Goal: Navigation & Orientation: Find specific page/section

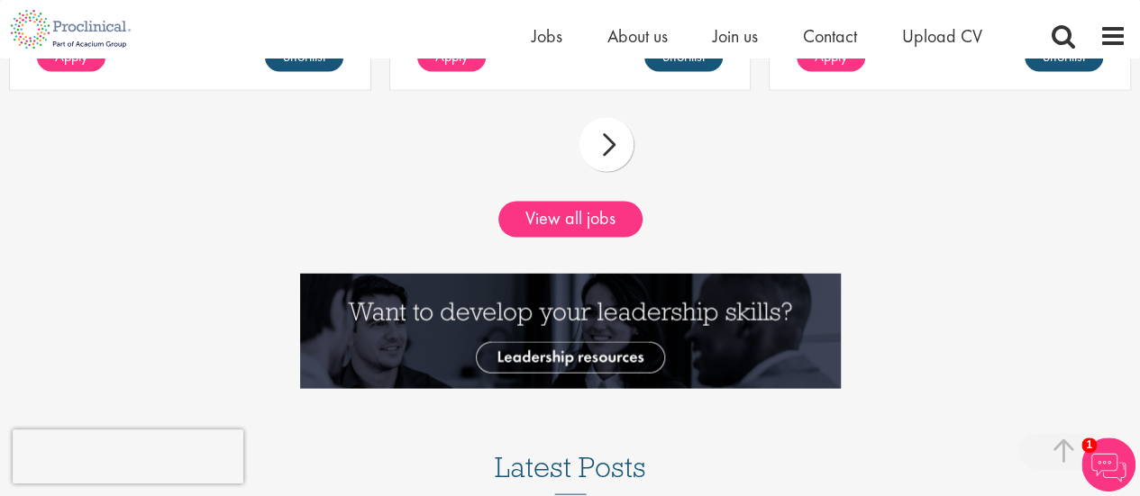
scroll to position [1743, 0]
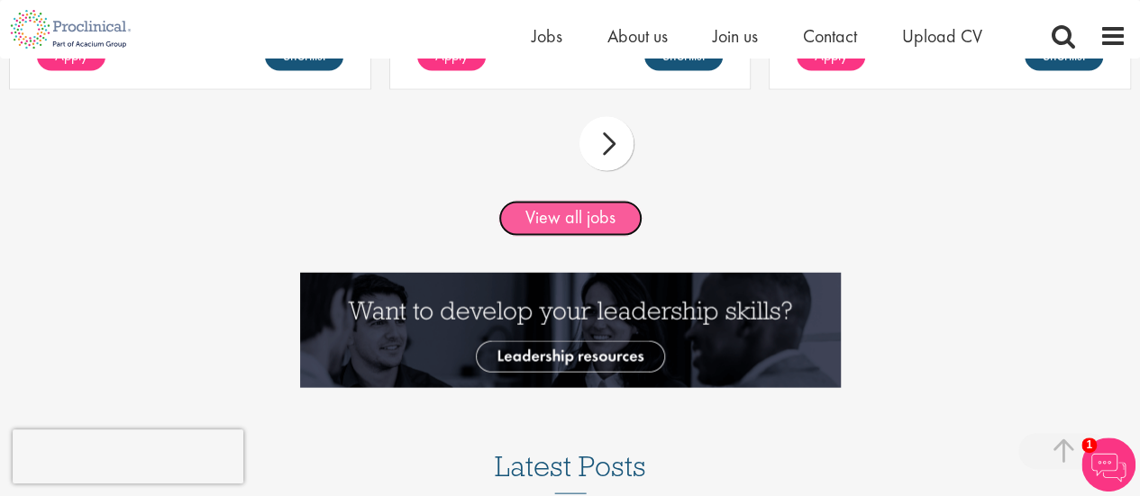
click at [555, 209] on link "View all jobs" at bounding box center [570, 219] width 144 height 36
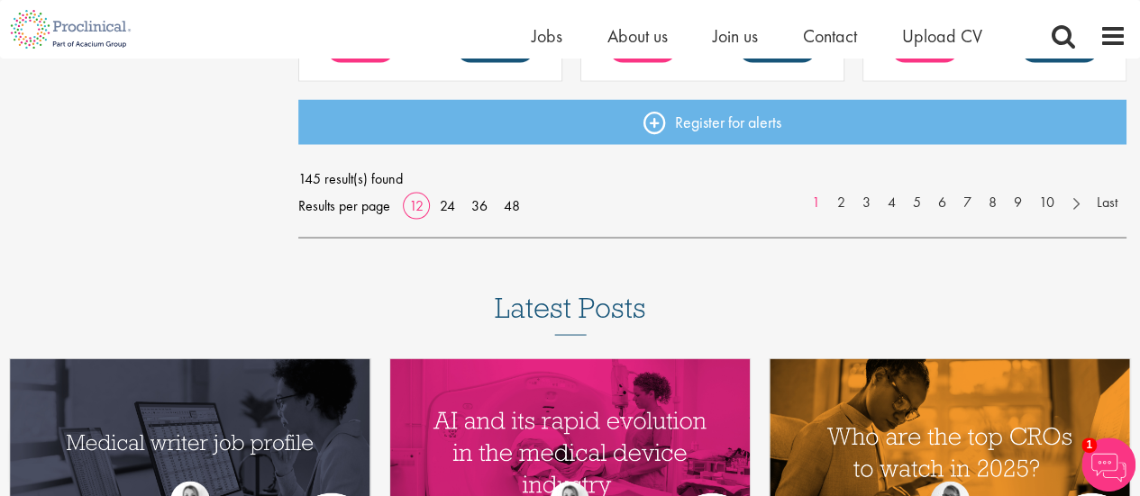
scroll to position [1624, 0]
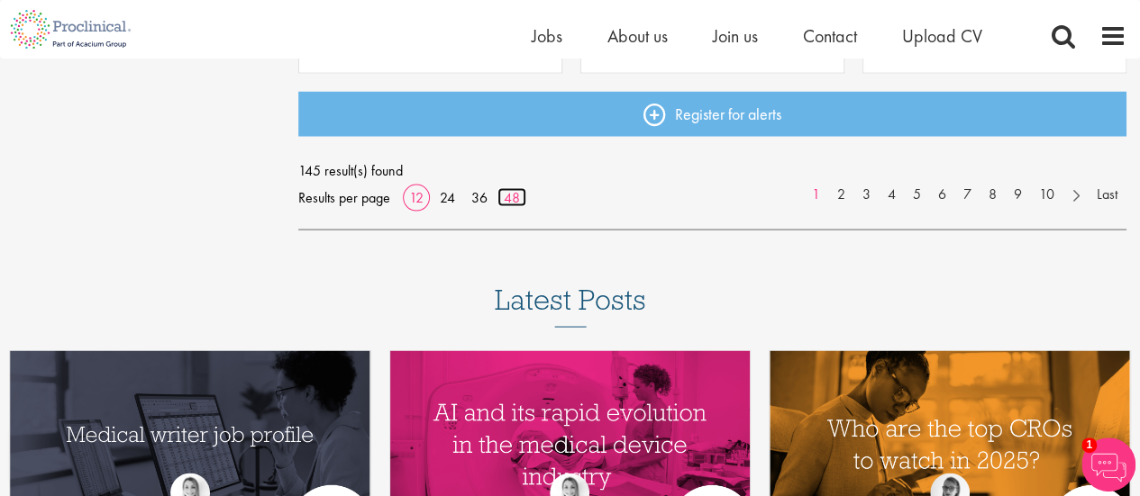
click at [514, 201] on link "48" at bounding box center [511, 196] width 29 height 19
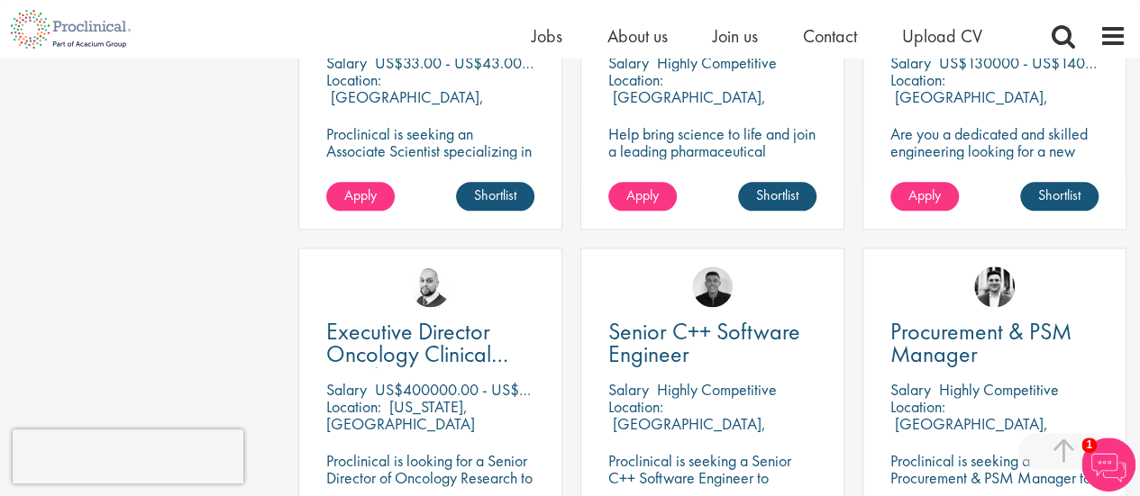
scroll to position [4411, 0]
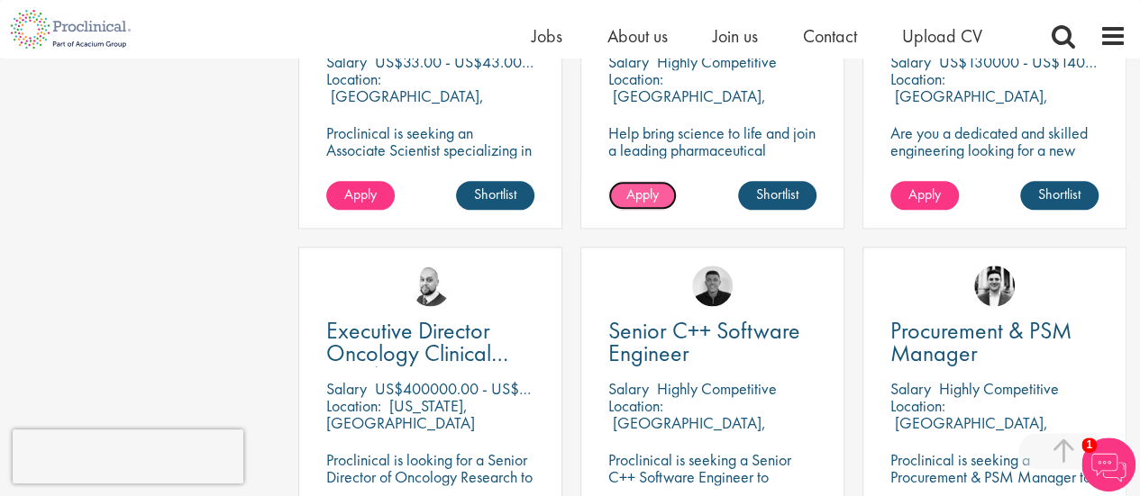
click at [652, 192] on span "Apply" at bounding box center [642, 194] width 32 height 19
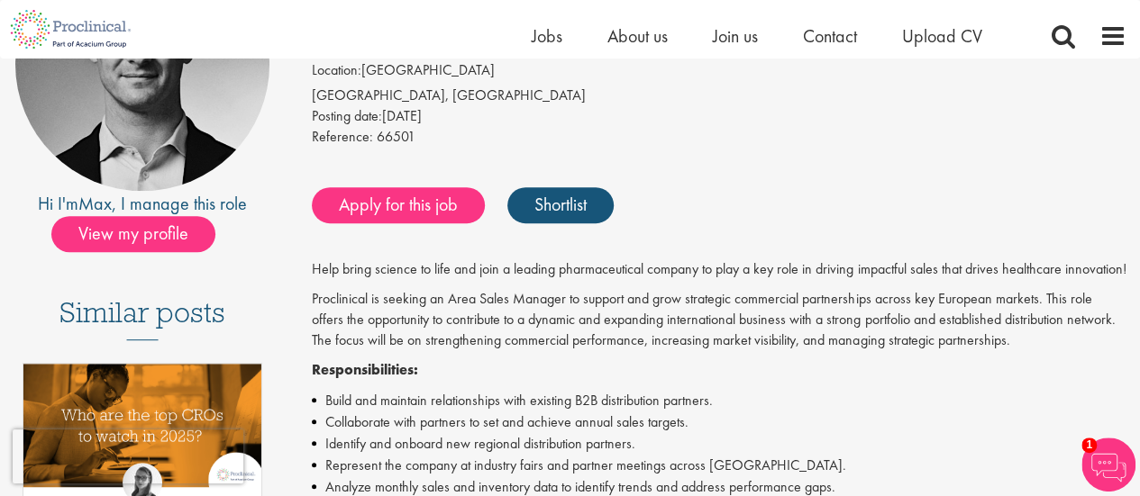
scroll to position [264, 0]
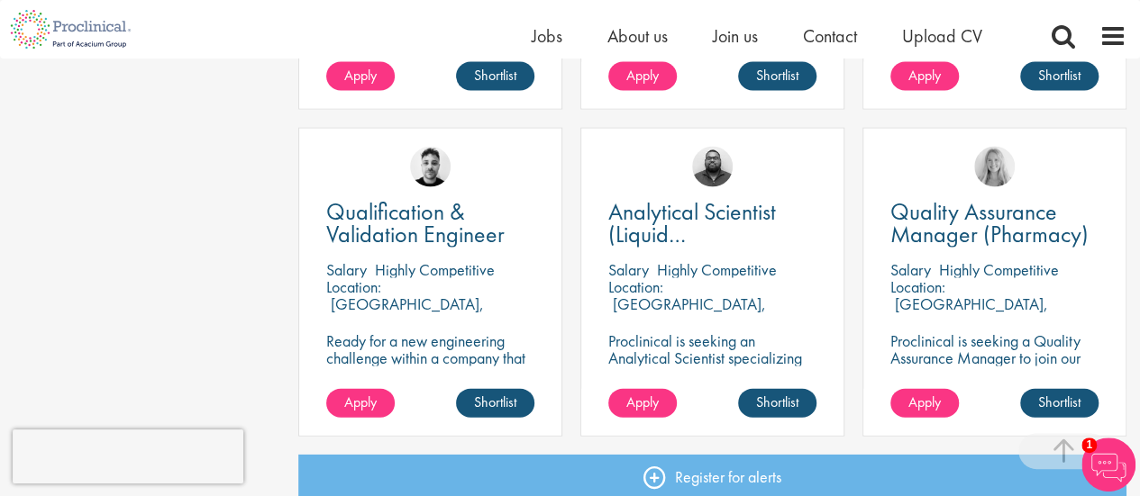
scroll to position [5343, 0]
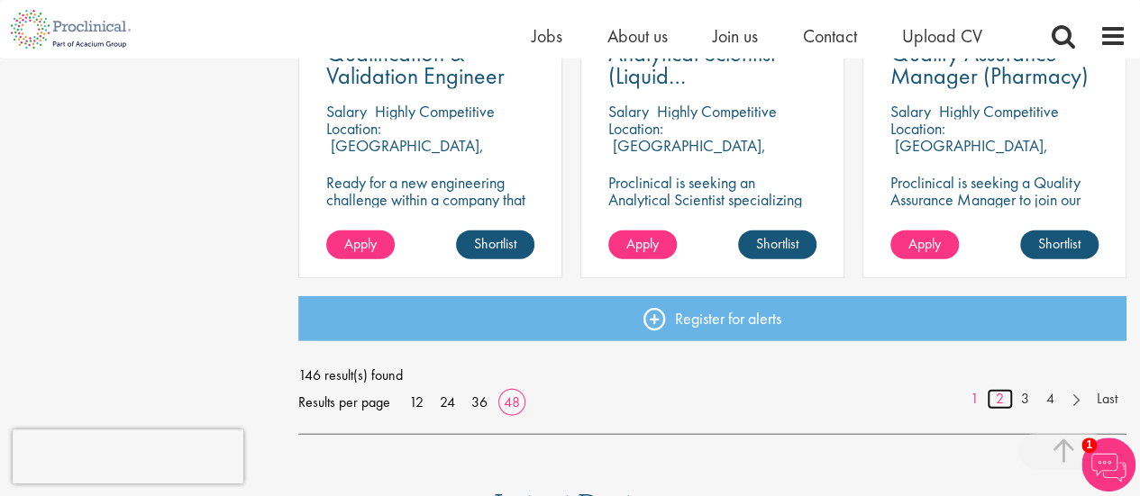
click at [1005, 392] on link "2" at bounding box center [1000, 399] width 26 height 21
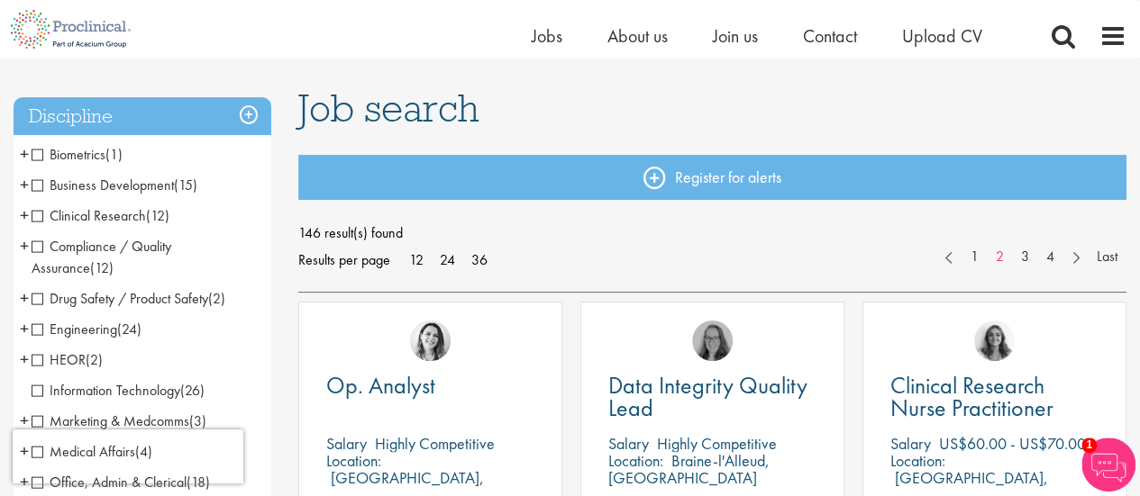
scroll to position [105, 0]
click at [851, 390] on div "Data Integrity Quality Lead [GEOGRAPHIC_DATA] Highly Competitive Location: Brai…" at bounding box center [712, 464] width 282 height 327
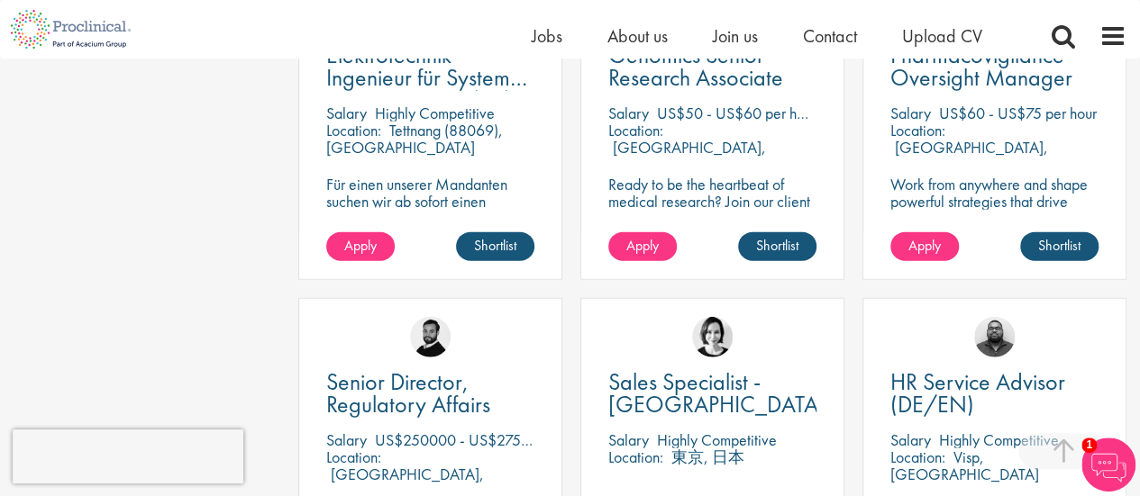
scroll to position [2070, 0]
click at [990, 22] on div "Home Jobs About us Join us Contact Upload CV" at bounding box center [563, 29] width 1126 height 59
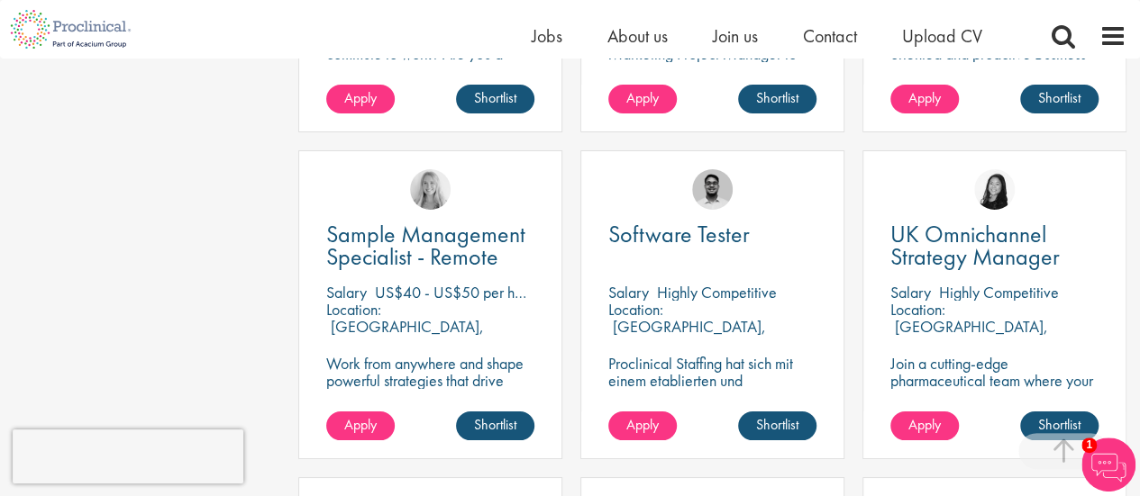
scroll to position [3200, 0]
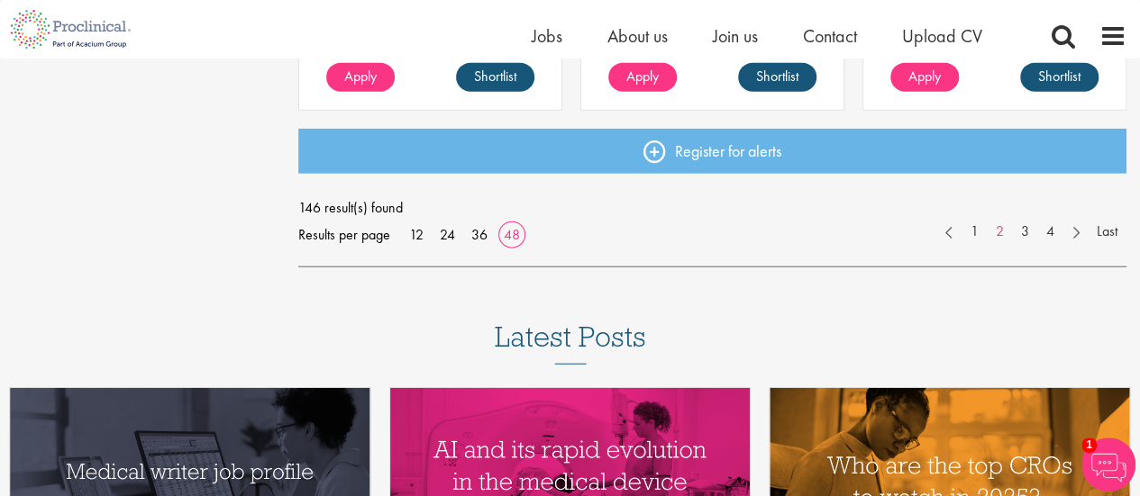
scroll to position [5511, 0]
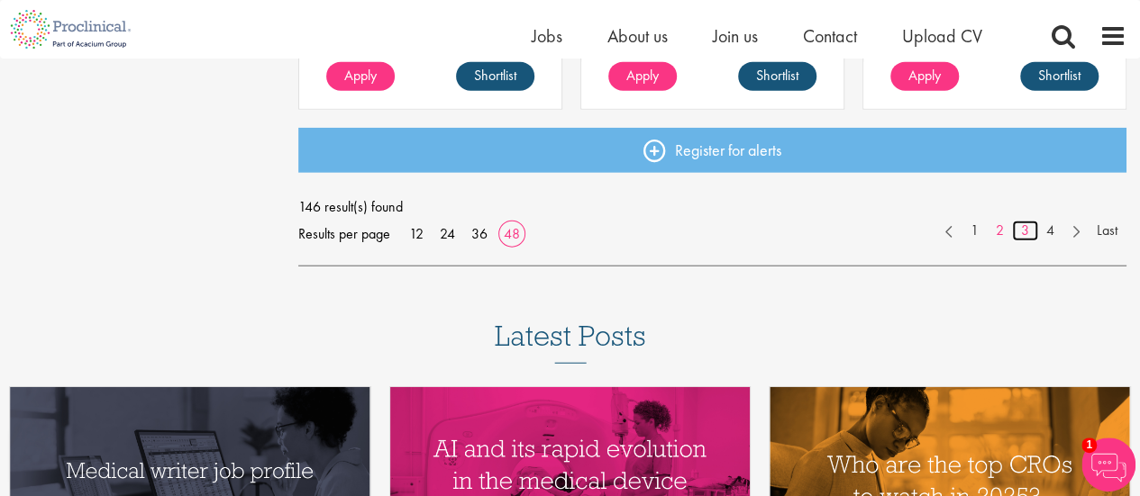
click at [1026, 224] on link "3" at bounding box center [1025, 231] width 26 height 21
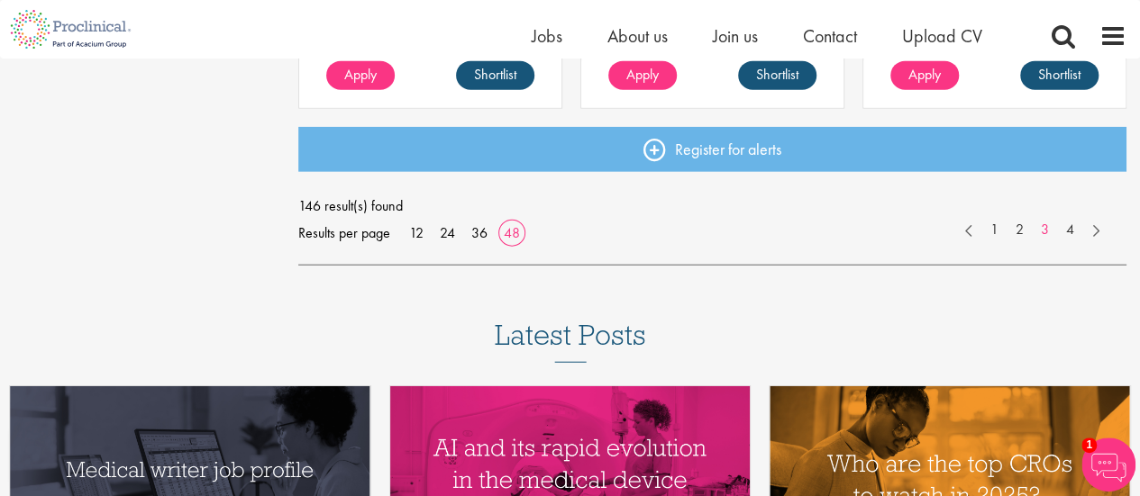
scroll to position [5513, 0]
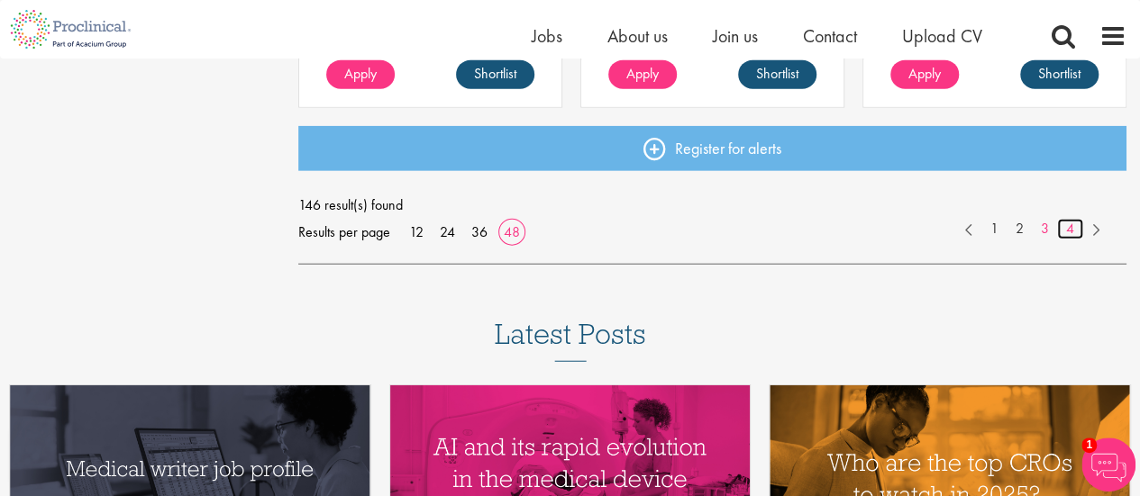
click at [1069, 230] on link "4" at bounding box center [1070, 229] width 26 height 21
